Goal: Book appointment/travel/reservation

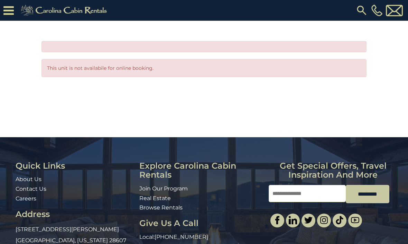
click at [9, 14] on icon at bounding box center [8, 10] width 10 height 12
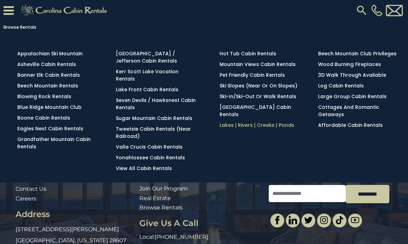
click at [274, 129] on link "Lakes | Rivers | Creeks | Ponds" at bounding box center [257, 125] width 75 height 7
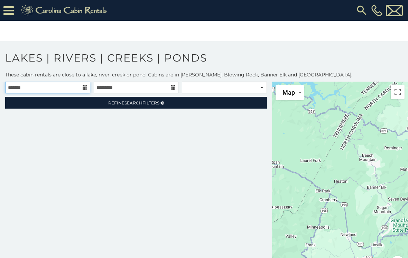
click at [80, 88] on input "text" at bounding box center [47, 88] width 85 height 12
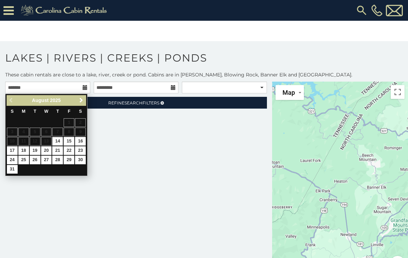
click at [60, 159] on link "28" at bounding box center [57, 160] width 11 height 9
type input "**********"
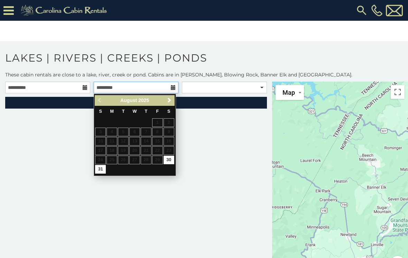
click at [176, 90] on input "text" at bounding box center [136, 88] width 85 height 12
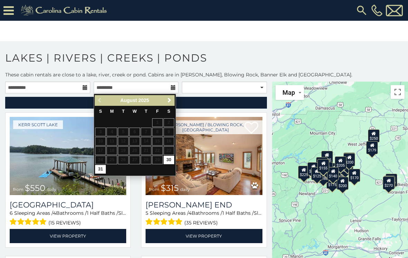
click at [173, 102] on link "Next" at bounding box center [169, 100] width 9 height 9
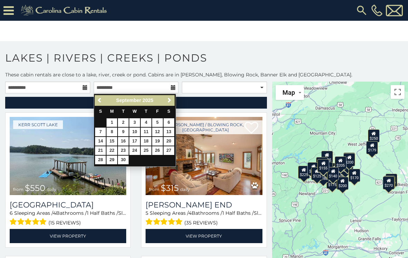
click at [114, 122] on link "1" at bounding box center [112, 122] width 11 height 9
type input "**********"
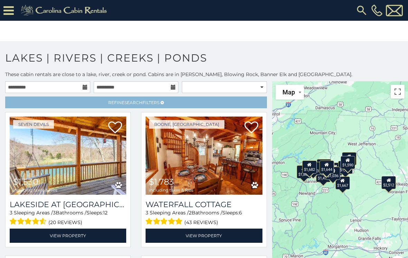
click at [138, 105] on span "Search" at bounding box center [134, 102] width 18 height 5
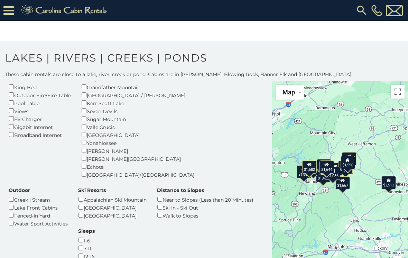
scroll to position [118, 0]
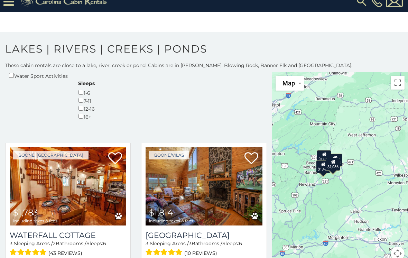
scroll to position [258, 0]
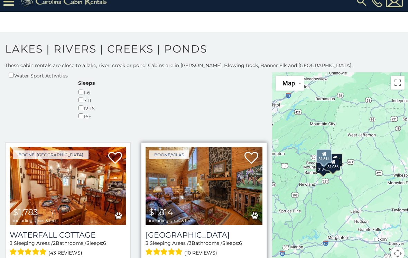
click at [216, 147] on img at bounding box center [204, 186] width 117 height 78
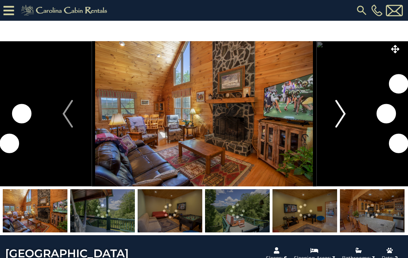
click at [343, 117] on img "Next" at bounding box center [340, 114] width 10 height 28
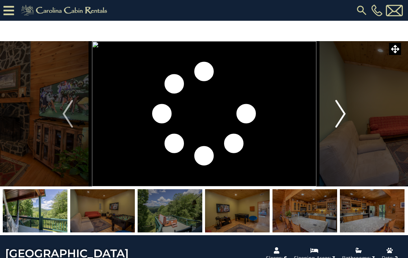
click at [341, 115] on img "Next" at bounding box center [340, 114] width 10 height 28
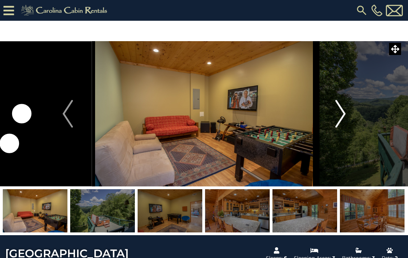
click at [333, 119] on button "Next" at bounding box center [341, 113] width 48 height 145
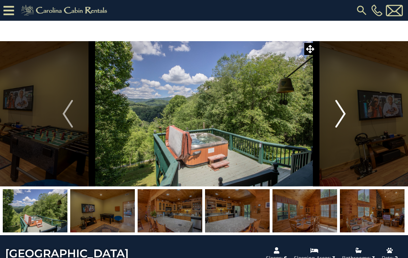
click at [339, 116] on img "Next" at bounding box center [340, 114] width 10 height 28
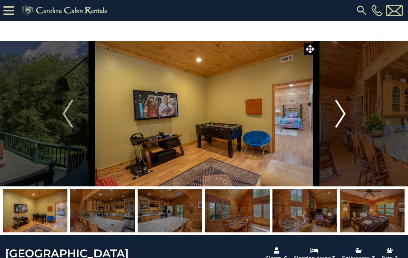
click at [338, 123] on img "Next" at bounding box center [340, 114] width 10 height 28
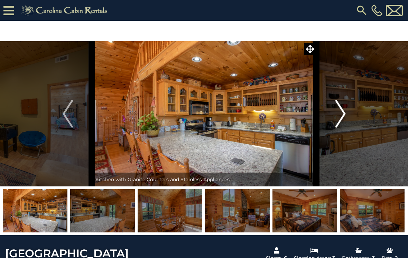
click at [342, 116] on img "Next" at bounding box center [340, 114] width 10 height 28
